Goal: Find specific page/section: Find specific page/section

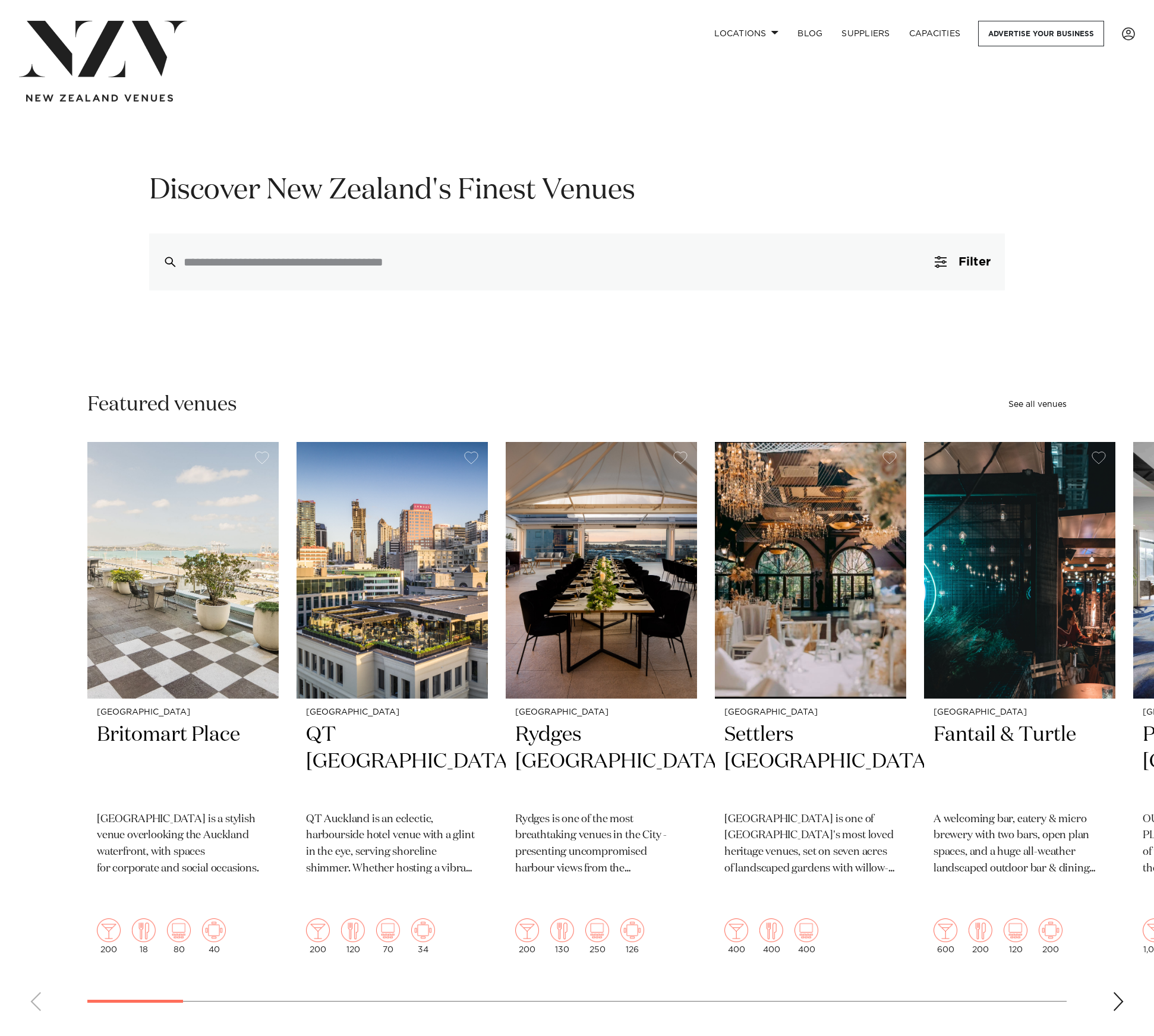
click at [588, 93] on div "Locations Auckland Wellington Christchurch Queenstown Hamilton Northland Bay of…" at bounding box center [576, 61] width 1135 height 81
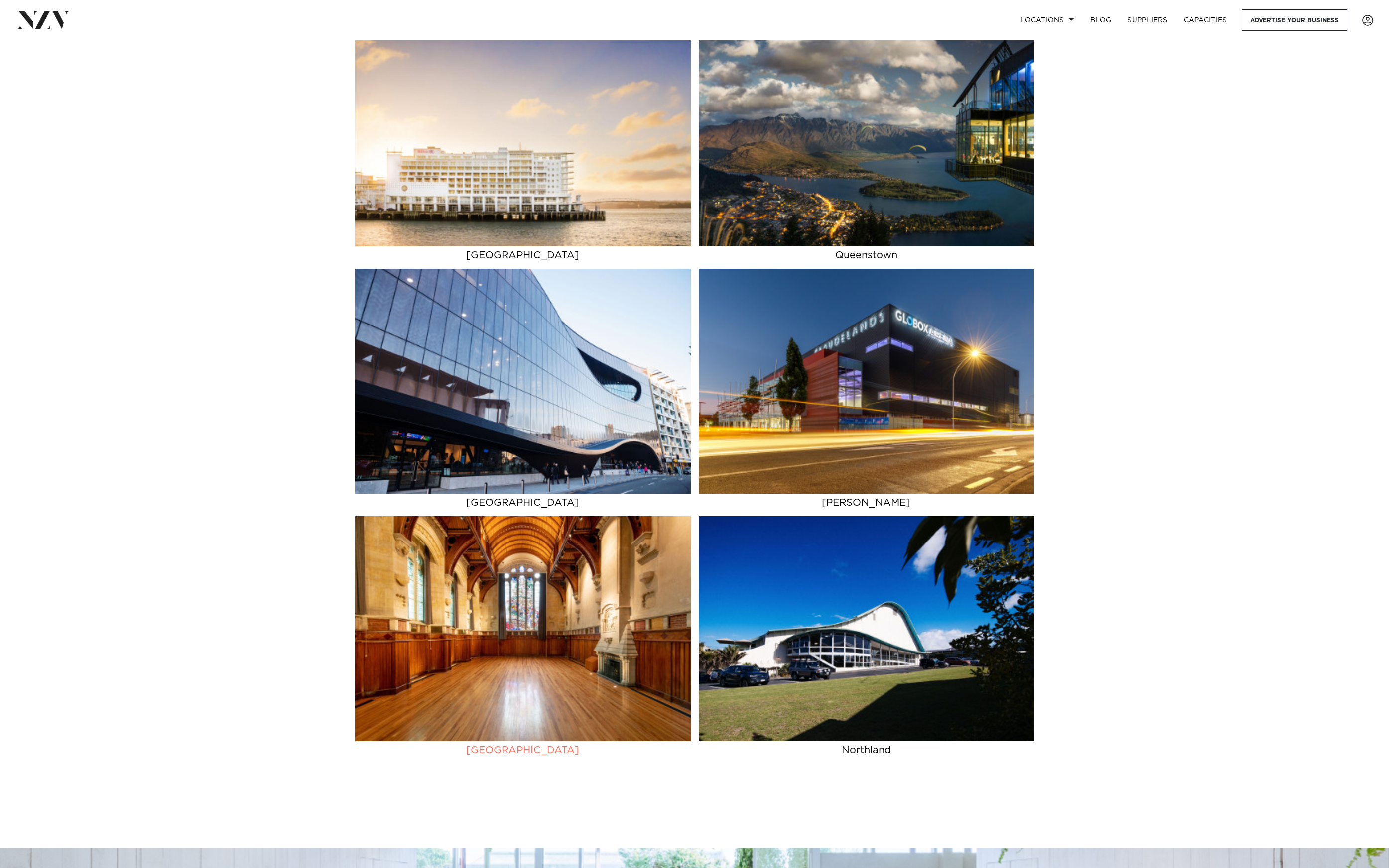
scroll to position [181, 0]
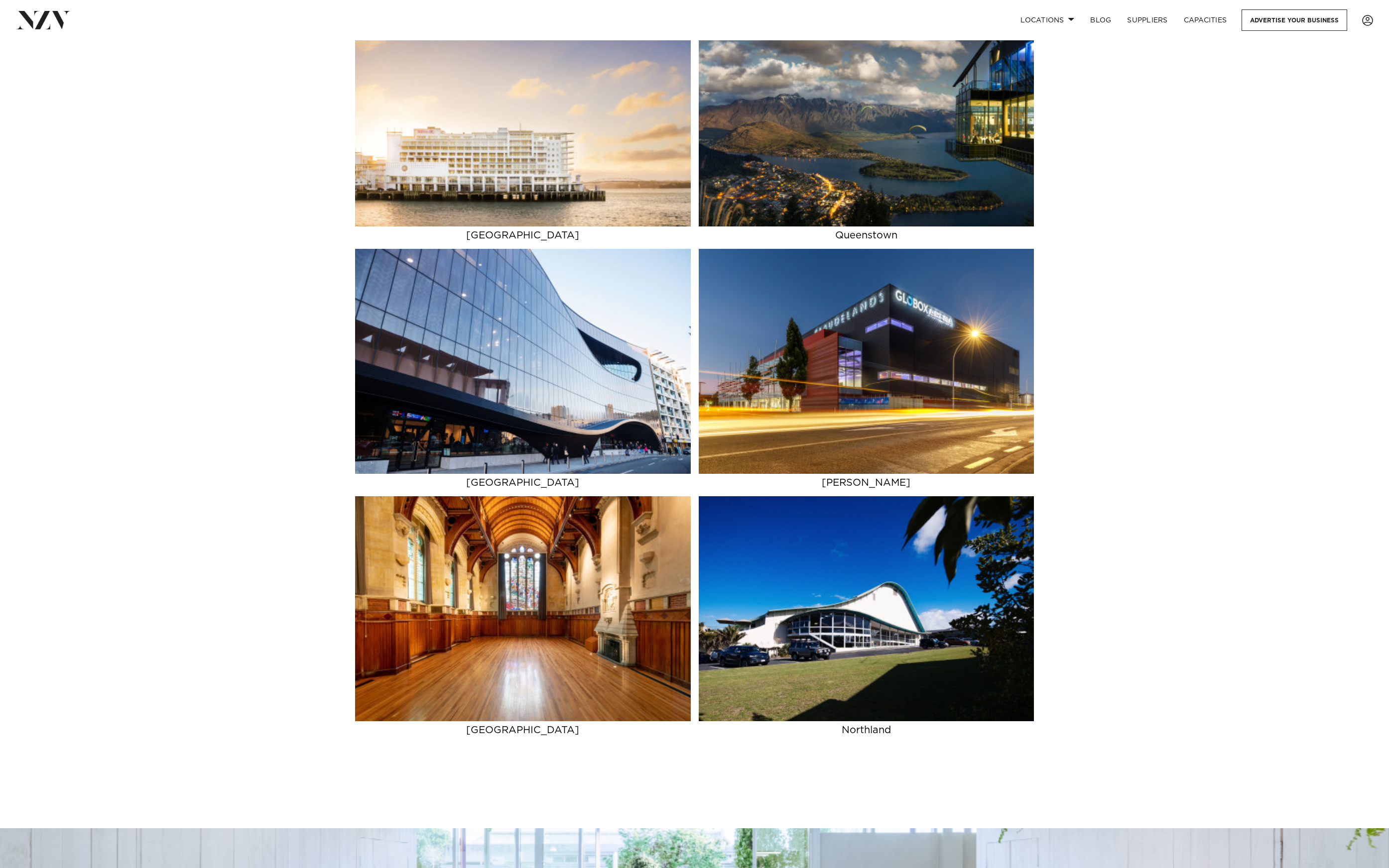
click at [294, 321] on div "Auckland Wellington Christchurch Queenstown" at bounding box center [694, 373] width 1389 height 742
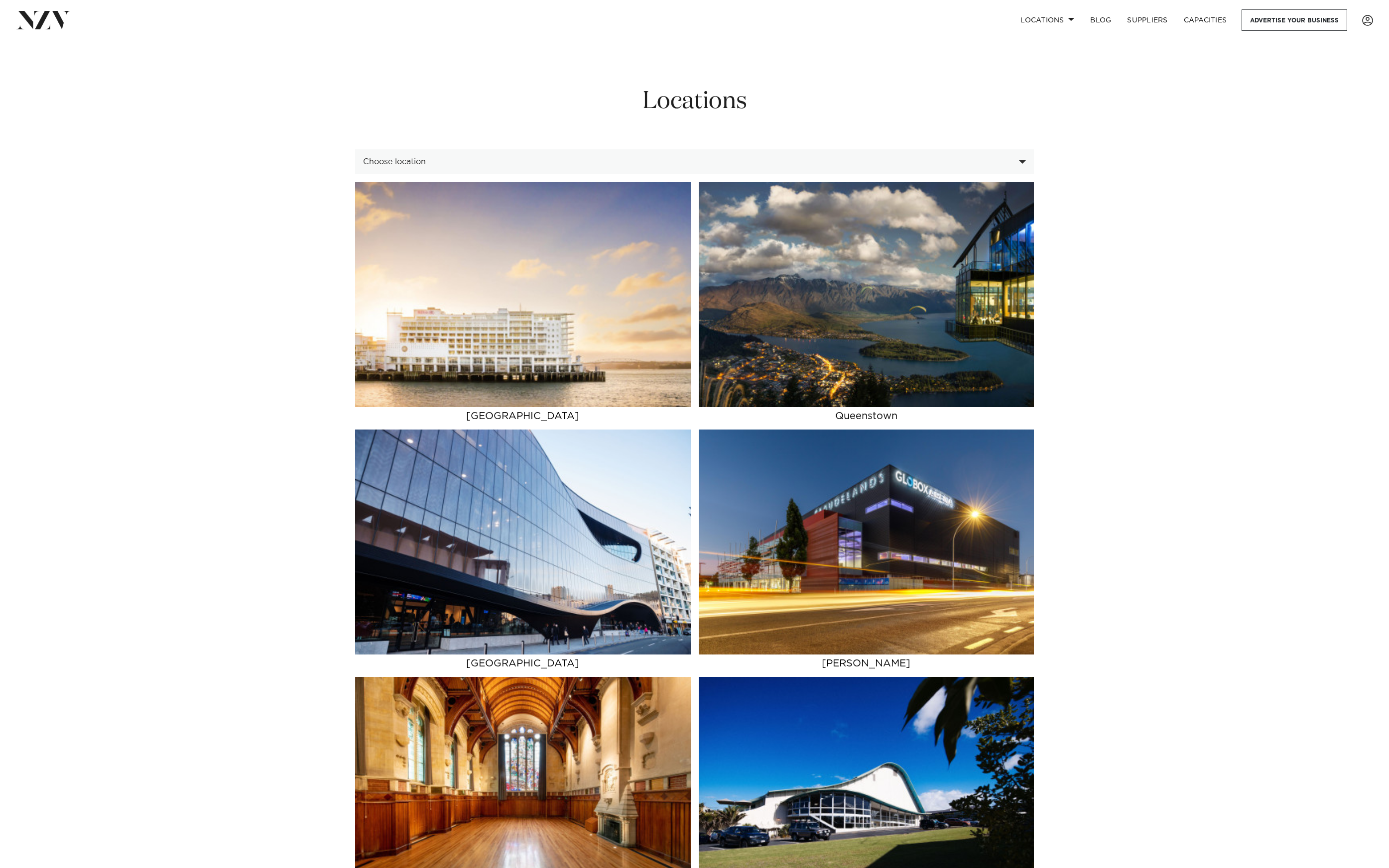
scroll to position [181, 0]
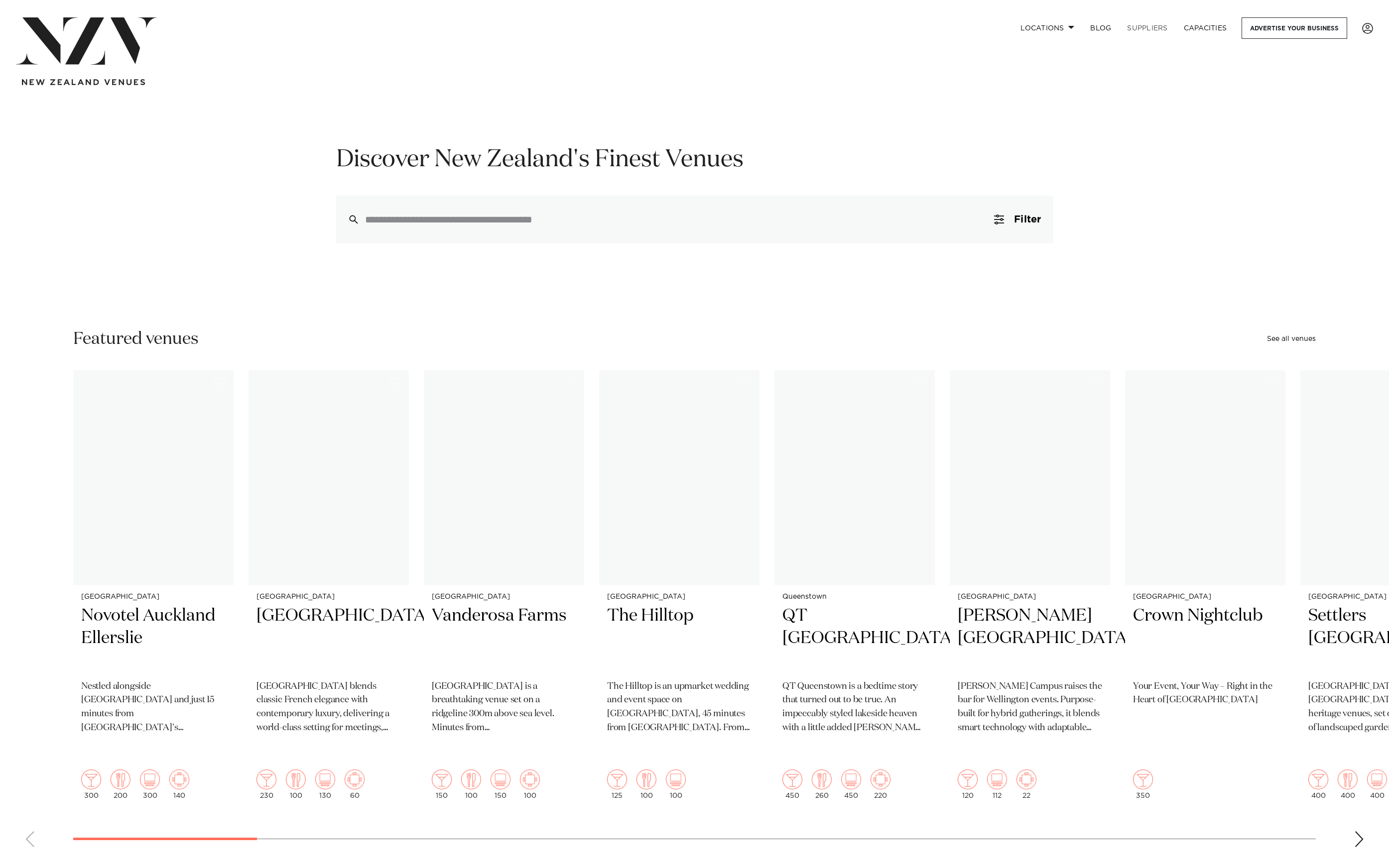
click at [1161, 24] on link "SUPPLIERS" at bounding box center [1147, 28] width 56 height 21
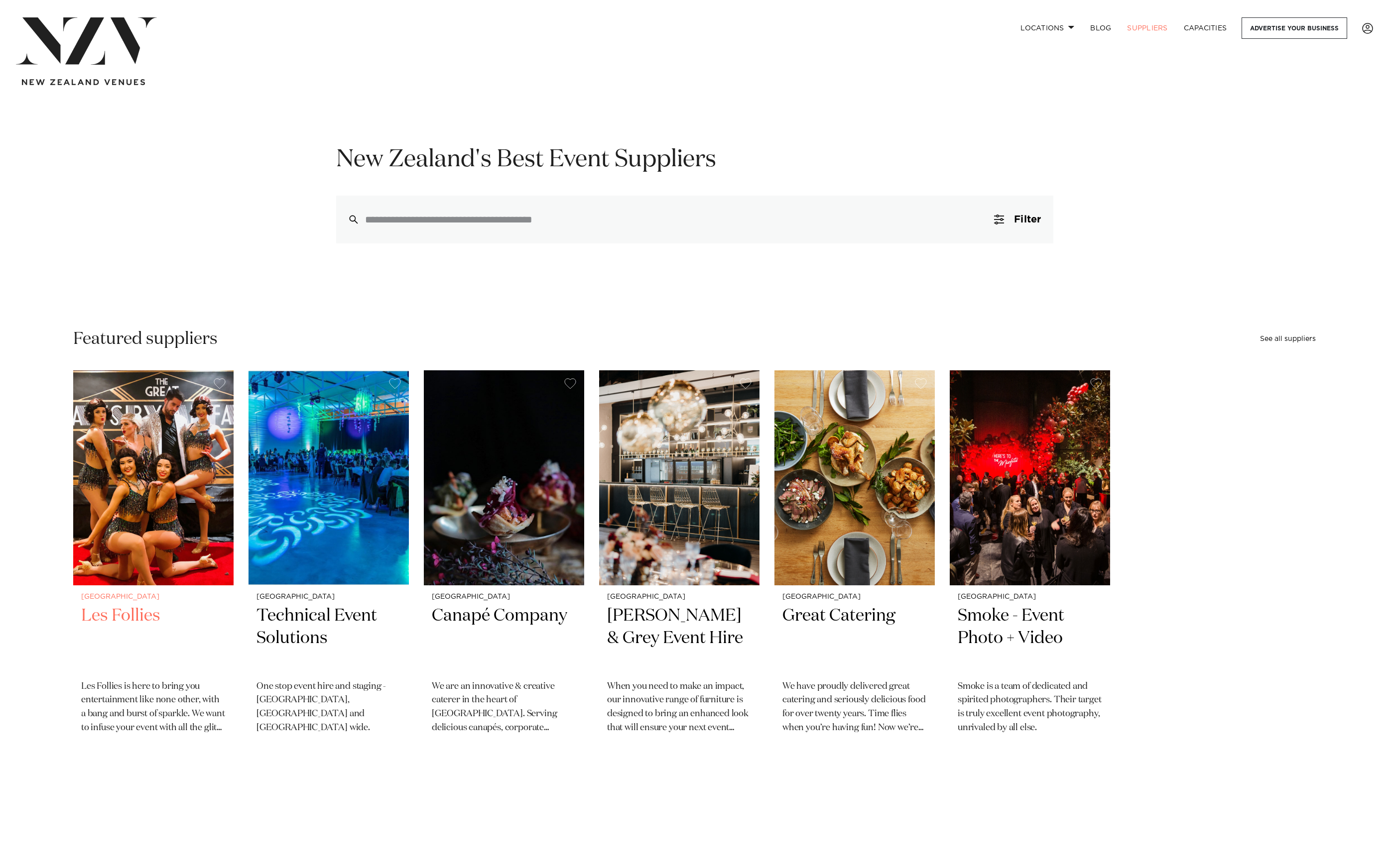
click at [169, 482] on img "1 / 6" at bounding box center [153, 477] width 160 height 215
